Goal: Information Seeking & Learning: Learn about a topic

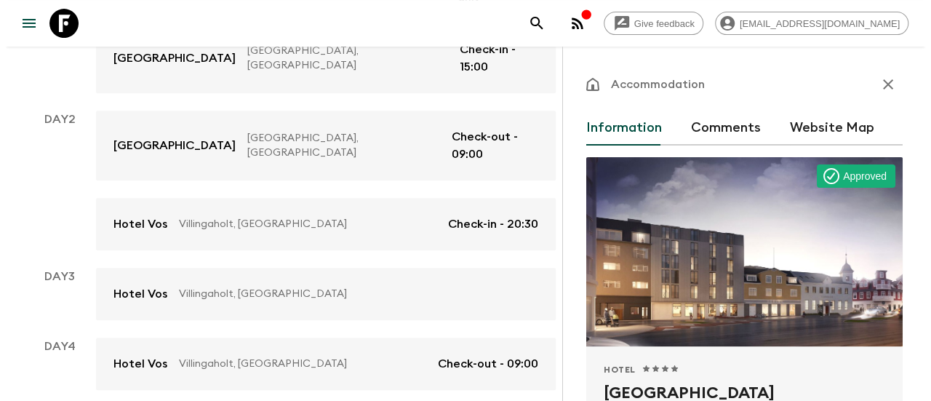
scroll to position [279, 0]
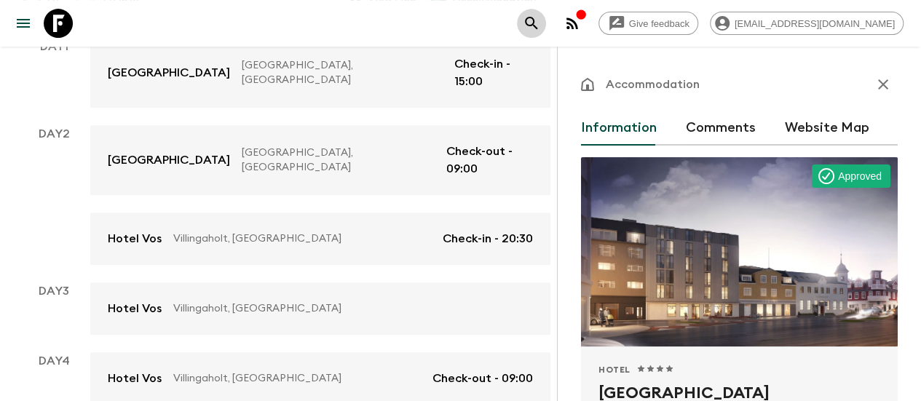
click at [540, 19] on icon "search adventures" at bounding box center [530, 23] width 17 height 17
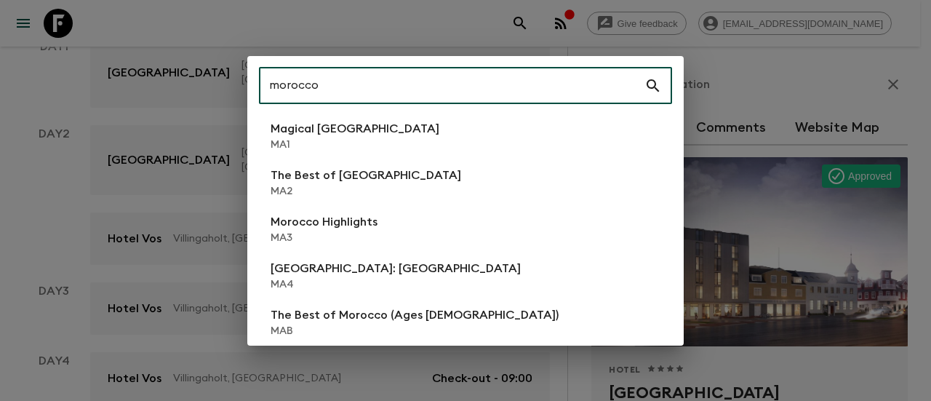
type input "morocco"
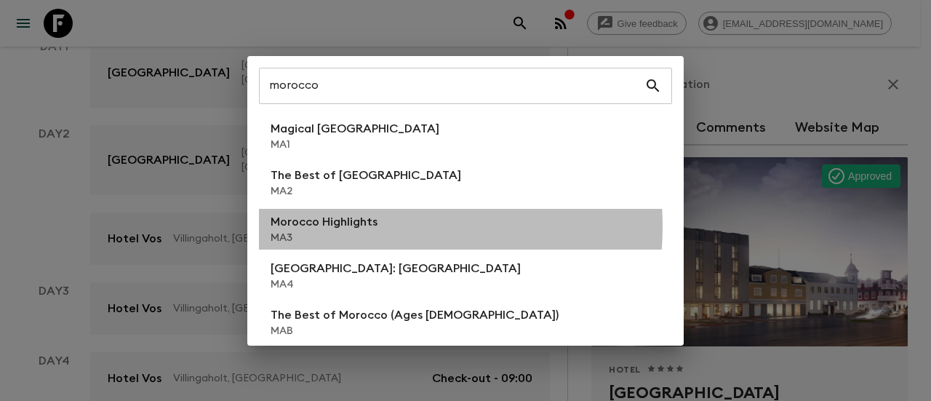
click at [362, 227] on p "Morocco Highlights" at bounding box center [324, 221] width 107 height 17
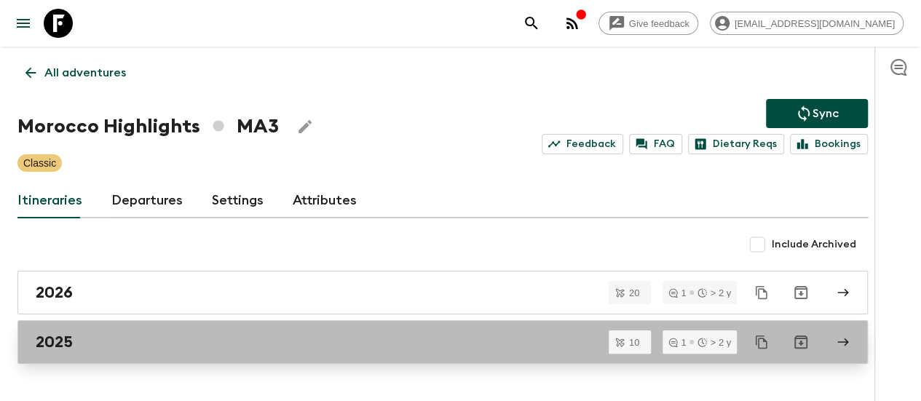
click at [69, 338] on h2 "2025" at bounding box center [54, 342] width 37 height 19
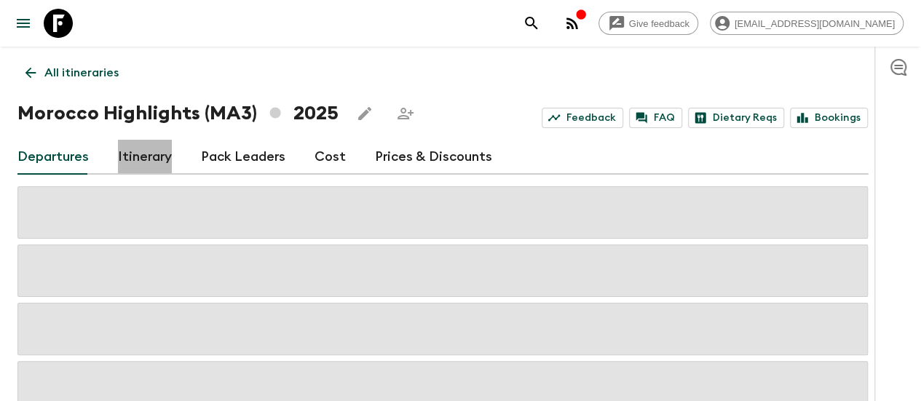
click at [167, 164] on link "Itinerary" at bounding box center [145, 157] width 54 height 35
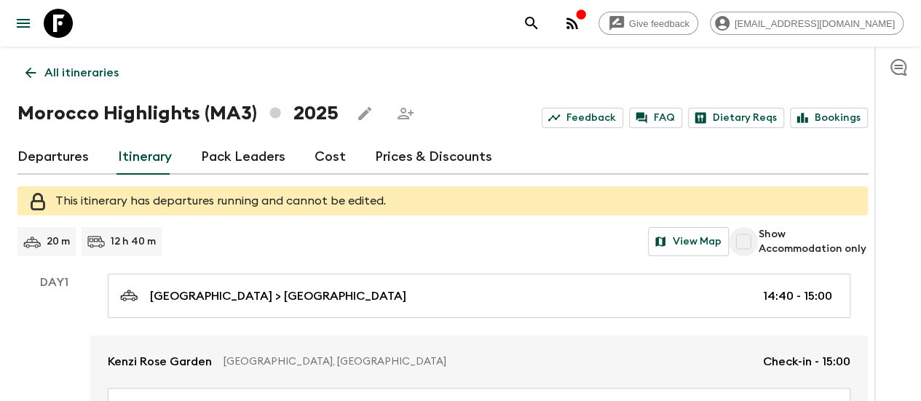
click at [758, 243] on input "Show Accommodation only" at bounding box center [742, 241] width 29 height 29
checkbox input "true"
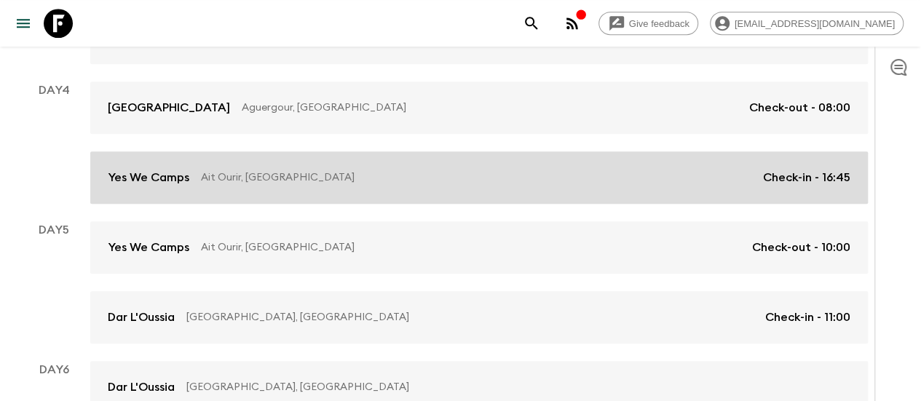
scroll to position [473, 0]
click at [380, 199] on link "Yes We Camps Ait Ourir, [GEOGRAPHIC_DATA] Check-in - 16:45" at bounding box center [478, 176] width 777 height 52
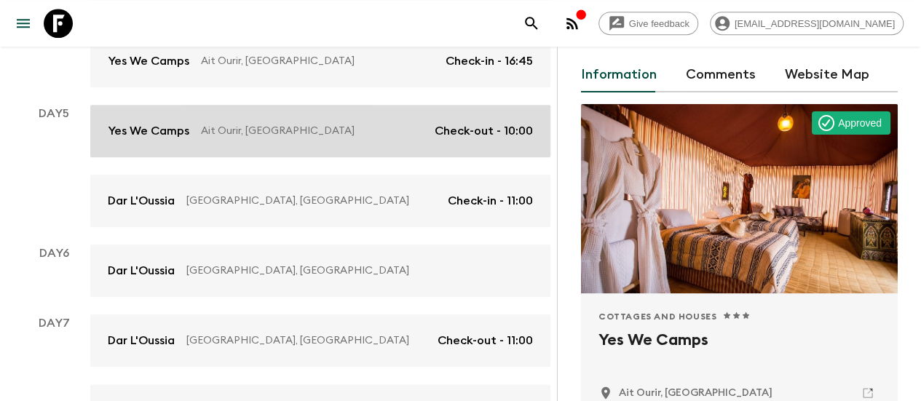
scroll to position [668, 0]
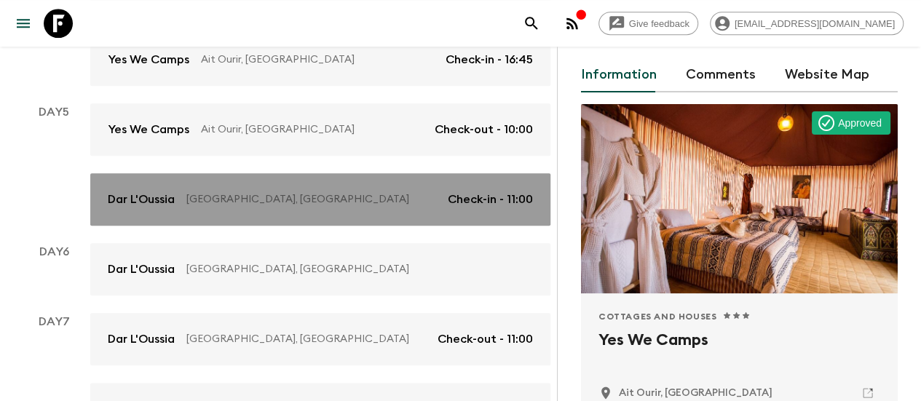
click at [364, 184] on link "Dar L'Oussia Essaouira, [GEOGRAPHIC_DATA] Check-in - 11:00" at bounding box center [320, 199] width 460 height 52
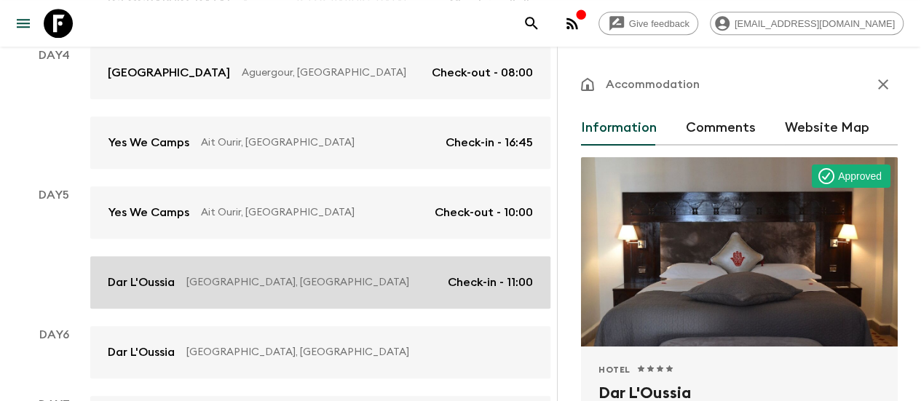
scroll to position [585, 0]
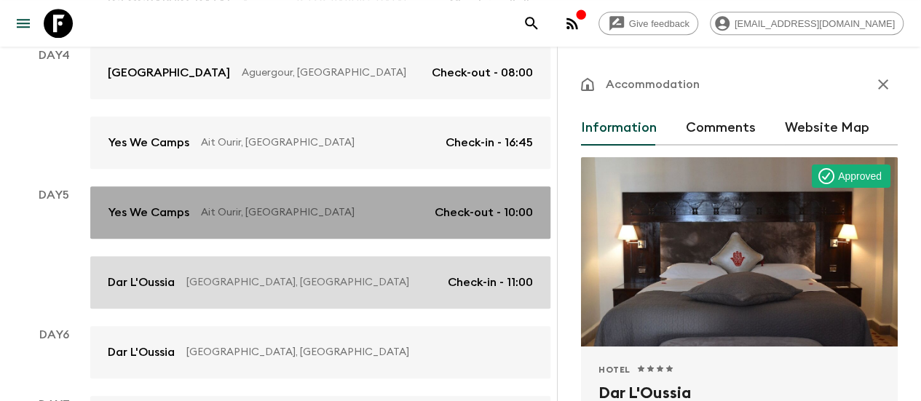
click at [364, 205] on p "Ait Ourir, [GEOGRAPHIC_DATA]" at bounding box center [312, 212] width 222 height 15
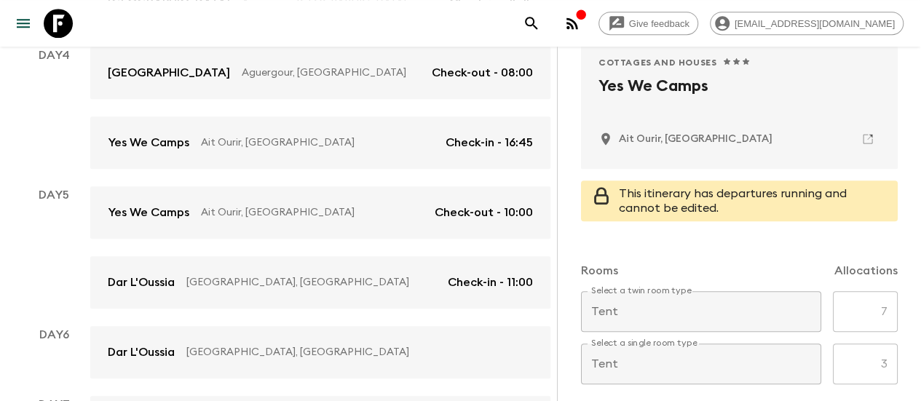
scroll to position [306, 0]
drag, startPoint x: 711, startPoint y: 139, endPoint x: 616, endPoint y: 139, distance: 95.3
click at [616, 139] on div "Ait Ourir, [GEOGRAPHIC_DATA]" at bounding box center [739, 139] width 282 height 25
copy p "Ait Ourir, [GEOGRAPHIC_DATA]"
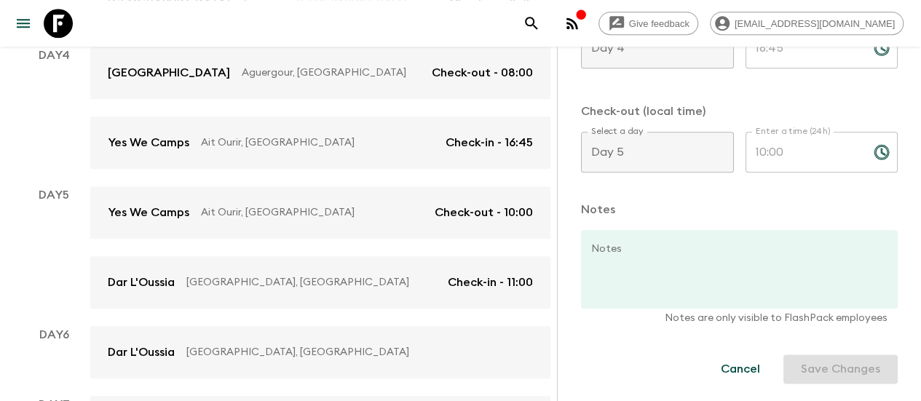
scroll to position [816, 0]
